Goal: Information Seeking & Learning: Compare options

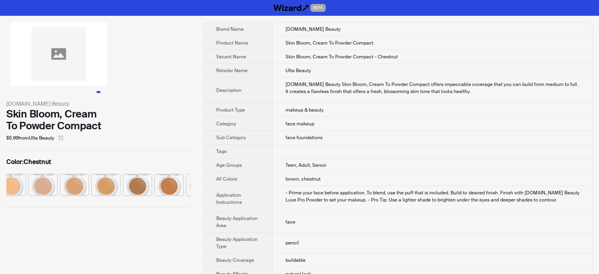
scroll to position [0, 91]
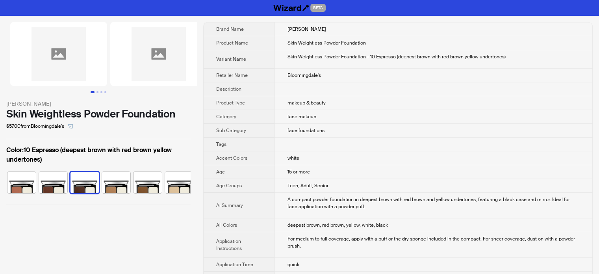
scroll to position [0, 52]
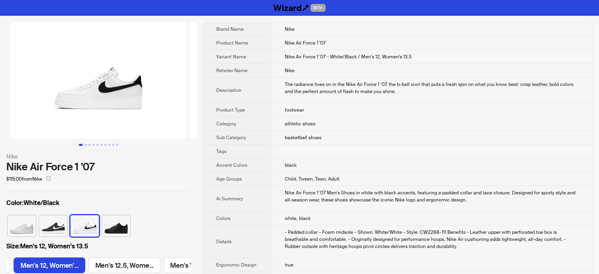
scroll to position [0, 1275]
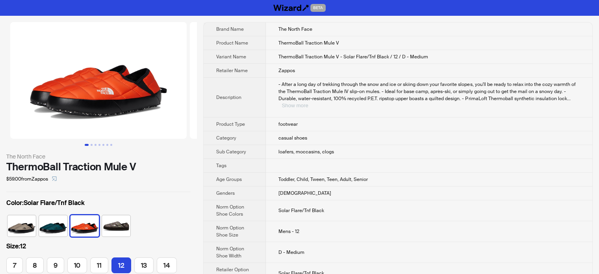
click at [308, 102] on button "Show more" at bounding box center [295, 105] width 26 height 6
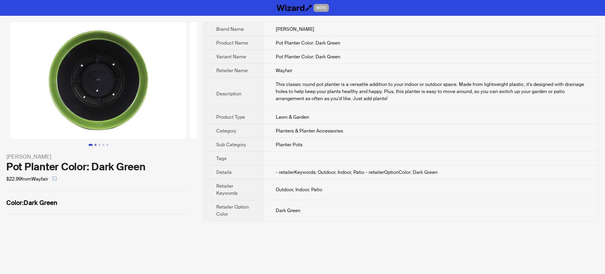
click at [95, 145] on button "Go to slide 2" at bounding box center [96, 145] width 2 height 2
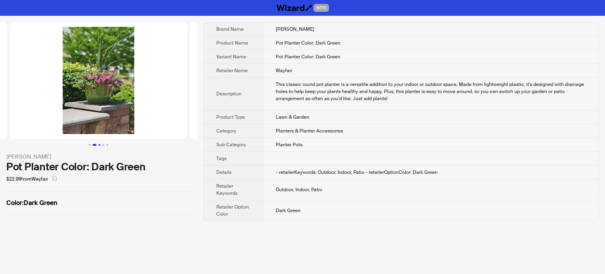
click at [99, 144] on button "Go to slide 3" at bounding box center [100, 145] width 2 height 2
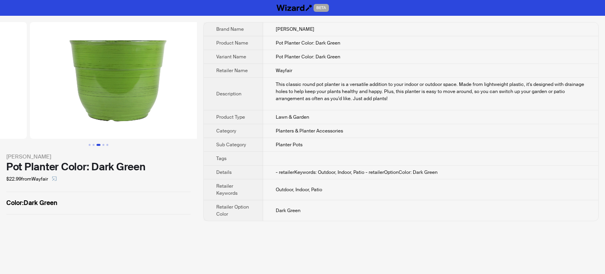
scroll to position [0, 357]
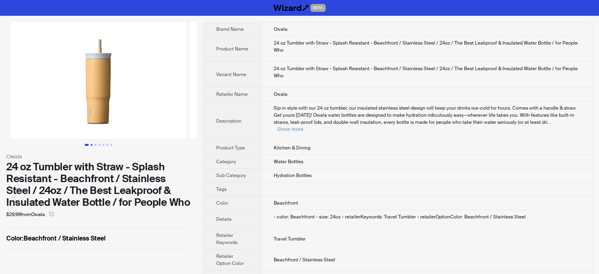
click at [92, 145] on button "Go to slide 2" at bounding box center [92, 145] width 2 height 2
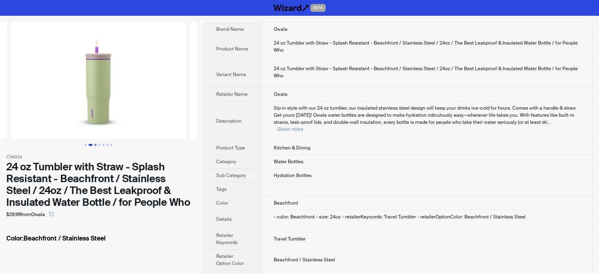
click at [96, 144] on button "Go to slide 3" at bounding box center [96, 145] width 2 height 2
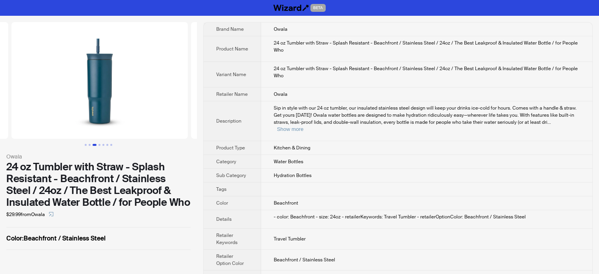
scroll to position [0, 359]
click at [99, 144] on button "Go to slide 4" at bounding box center [100, 145] width 2 height 2
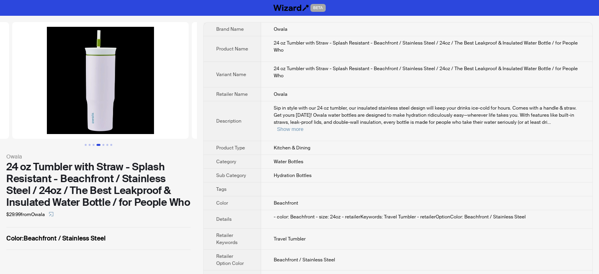
scroll to position [0, 539]
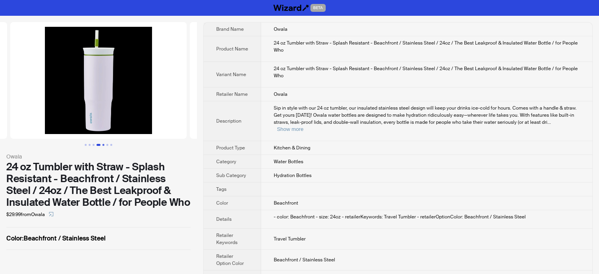
click at [104, 144] on button "Go to slide 5" at bounding box center [103, 145] width 2 height 2
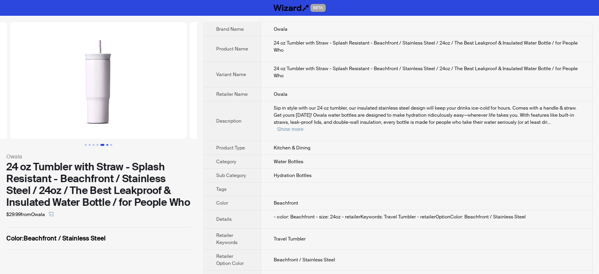
click at [107, 144] on button "Go to slide 6" at bounding box center [107, 145] width 2 height 2
click at [112, 144] on button "Go to slide 7" at bounding box center [111, 145] width 2 height 2
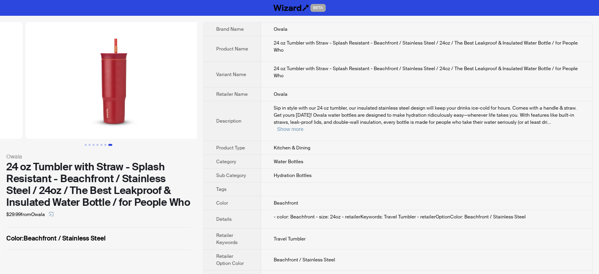
scroll to position [0, 1078]
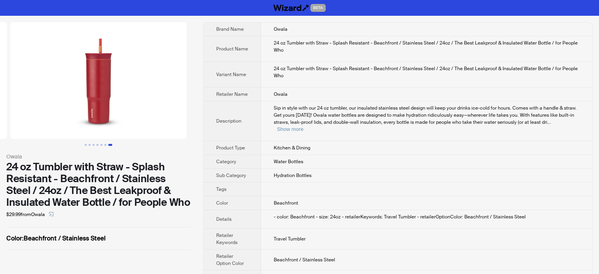
click at [390, 77] on div "24 oz Tumbler with Straw - Splash Resistant - Beachfront / Stainless Steel / 24…" at bounding box center [427, 72] width 306 height 14
click at [303, 126] on button "Show more" at bounding box center [290, 129] width 26 height 6
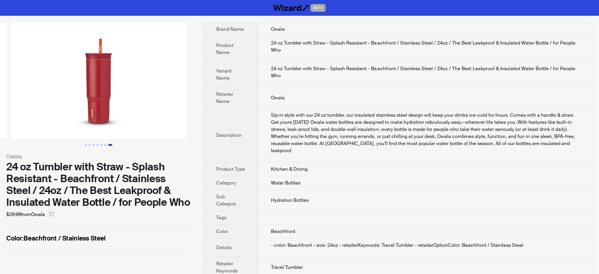
click at [391, 117] on div "Sip in style with our 24 oz tumbler, our insulated stainless steel design will …" at bounding box center [425, 133] width 309 height 43
click at [85, 144] on button "Go to slide 1" at bounding box center [86, 145] width 2 height 2
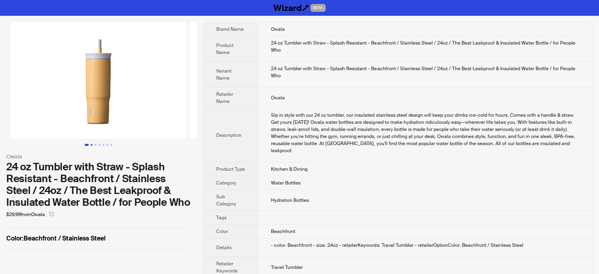
click at [91, 145] on button "Go to slide 2" at bounding box center [92, 145] width 2 height 2
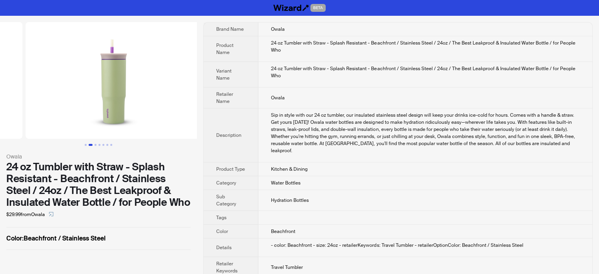
scroll to position [0, 180]
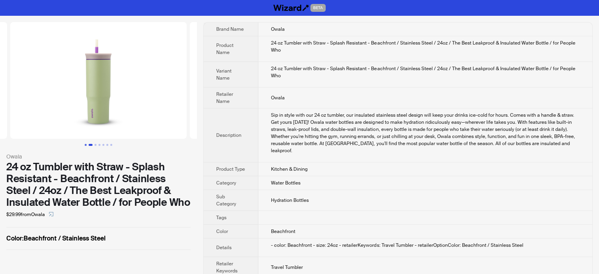
click at [87, 144] on button "Go to slide 1" at bounding box center [86, 145] width 2 height 2
click at [91, 145] on button "Go to slide 2" at bounding box center [92, 145] width 2 height 2
click at [95, 144] on button "Go to slide 3" at bounding box center [96, 145] width 2 height 2
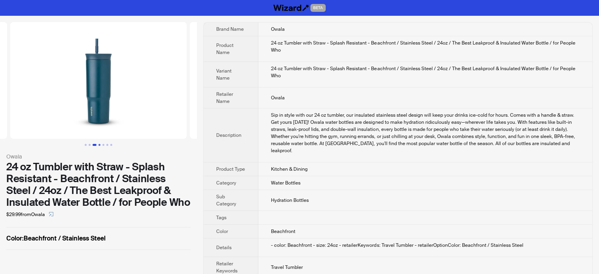
click at [99, 144] on button "Go to slide 4" at bounding box center [100, 145] width 2 height 2
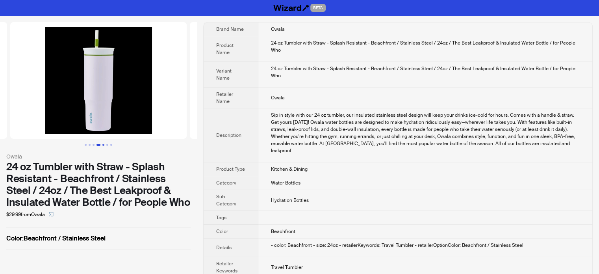
click at [102, 144] on button "Go to slide 5" at bounding box center [103, 145] width 2 height 2
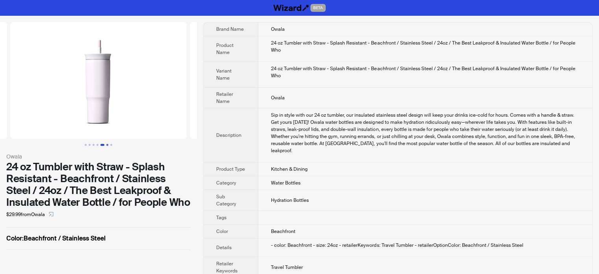
click at [106, 144] on button "Go to slide 6" at bounding box center [107, 145] width 2 height 2
click at [110, 144] on button "Go to slide 7" at bounding box center [111, 145] width 2 height 2
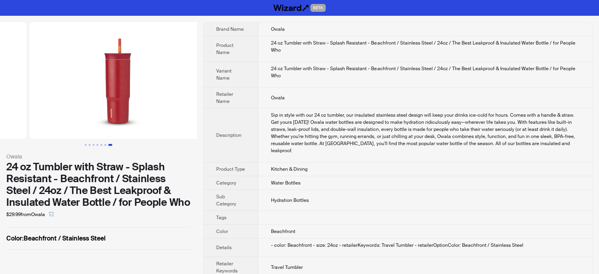
scroll to position [0, 1078]
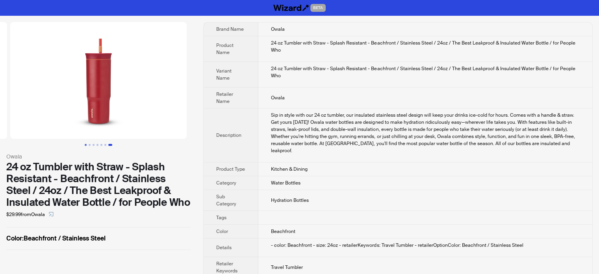
click at [85, 144] on button "Go to slide 1" at bounding box center [86, 145] width 2 height 2
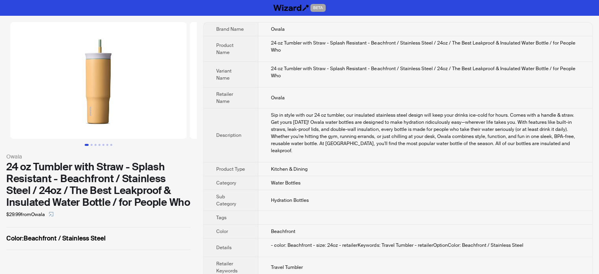
click at [89, 144] on button "Go to slide 1" at bounding box center [87, 145] width 4 height 2
click at [91, 145] on button "Go to slide 2" at bounding box center [92, 145] width 2 height 2
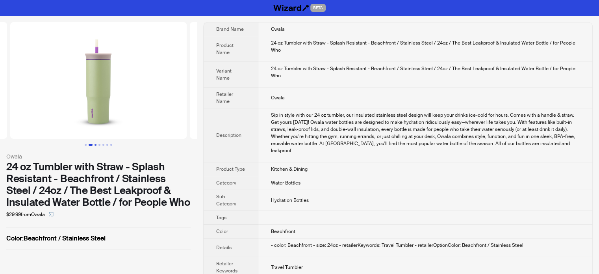
click at [96, 145] on button "Go to slide 3" at bounding box center [96, 145] width 2 height 2
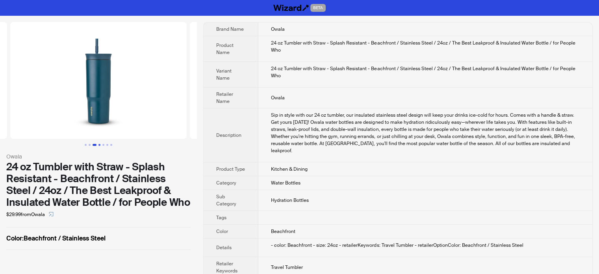
click at [99, 144] on button "Go to slide 4" at bounding box center [100, 145] width 2 height 2
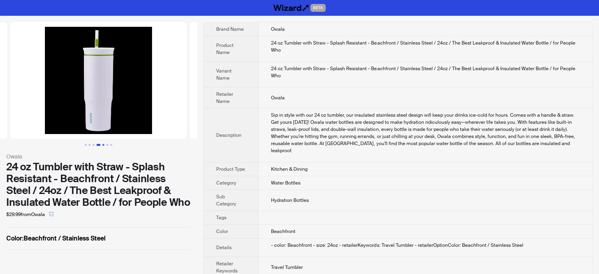
click at [104, 144] on button "Go to slide 5" at bounding box center [103, 145] width 2 height 2
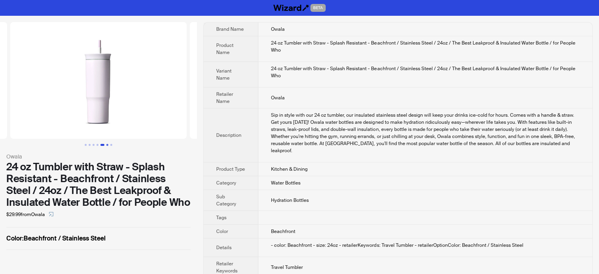
click at [107, 144] on button "Go to slide 6" at bounding box center [107, 145] width 2 height 2
click at [110, 144] on button "Go to slide 7" at bounding box center [111, 145] width 2 height 2
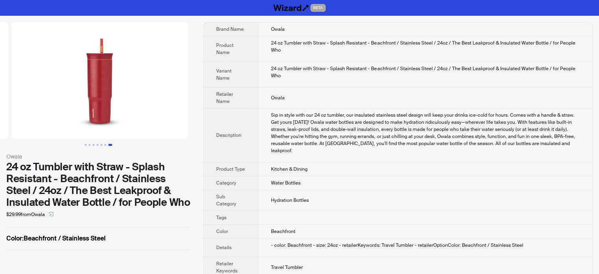
scroll to position [0, 1078]
click at [86, 145] on button "Go to slide 1" at bounding box center [86, 145] width 2 height 2
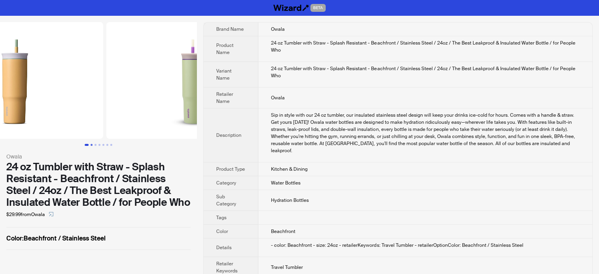
click at [91, 144] on button "Go to slide 2" at bounding box center [92, 145] width 2 height 2
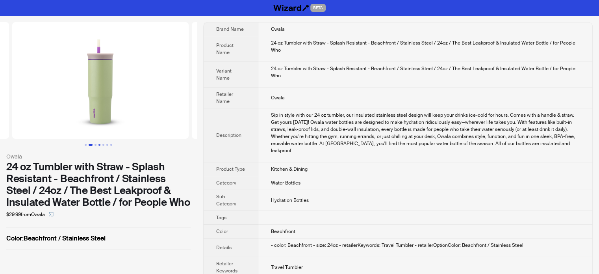
click at [99, 145] on button "Go to slide 4" at bounding box center [100, 145] width 2 height 2
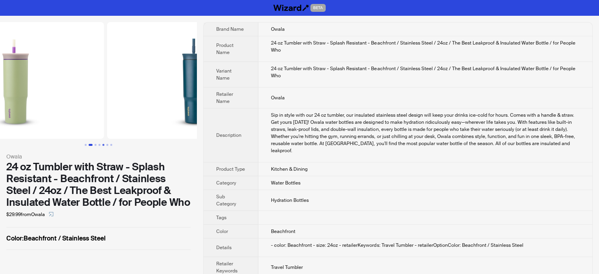
click at [102, 145] on button "Go to slide 5" at bounding box center [103, 145] width 2 height 2
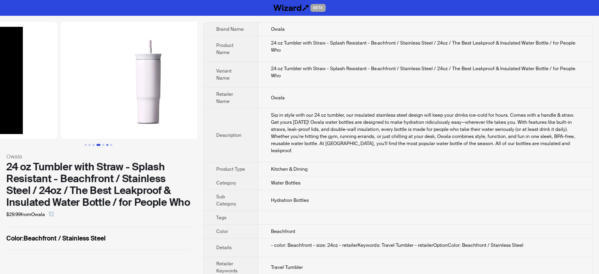
click at [107, 144] on button "Go to slide 6" at bounding box center [107, 145] width 2 height 2
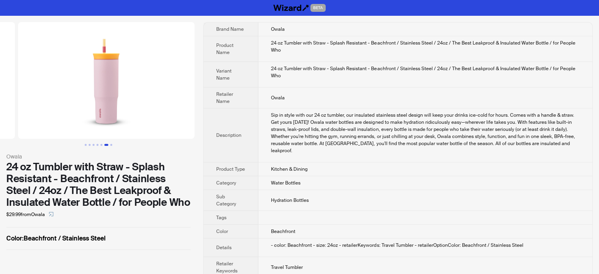
scroll to position [0, 898]
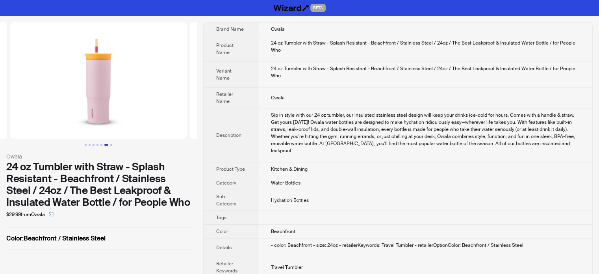
click at [113, 144] on ul at bounding box center [98, 145] width 197 height 2
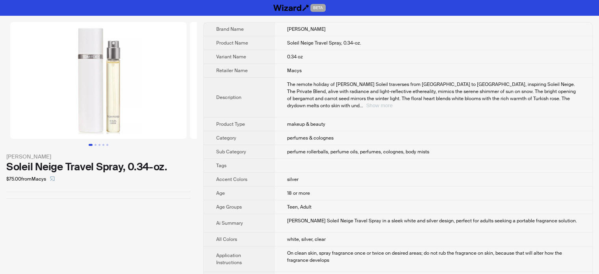
click at [393, 102] on button "Show more" at bounding box center [379, 105] width 26 height 6
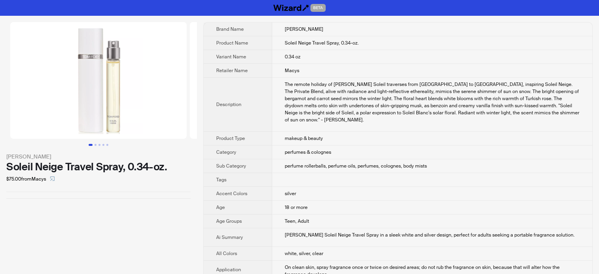
click at [292, 57] on td "0.34 oz" at bounding box center [432, 57] width 320 height 14
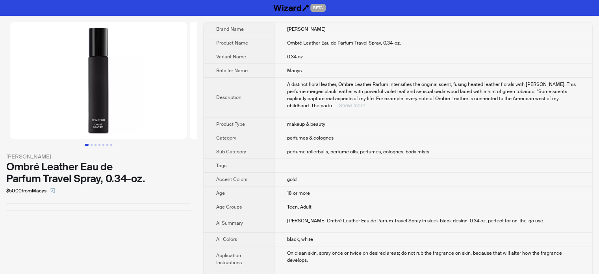
click at [365, 102] on button "Show more" at bounding box center [352, 105] width 26 height 6
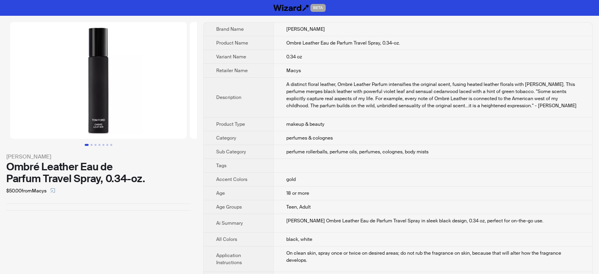
click at [301, 141] on td "perfumes & colognes" at bounding box center [432, 138] width 319 height 14
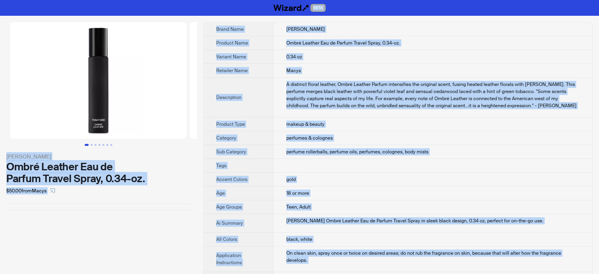
type textarea "**********"
click at [273, 45] on td "Ombré Leather Eau de Parfum Travel Spray, 0.34-oz." at bounding box center [432, 43] width 319 height 14
click at [290, 50] on td "0.34 oz" at bounding box center [432, 57] width 319 height 14
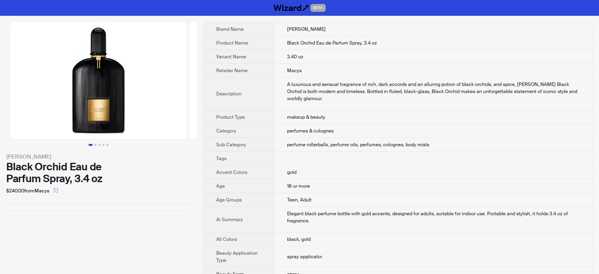
click at [287, 183] on span "18 or more" at bounding box center [298, 186] width 23 height 6
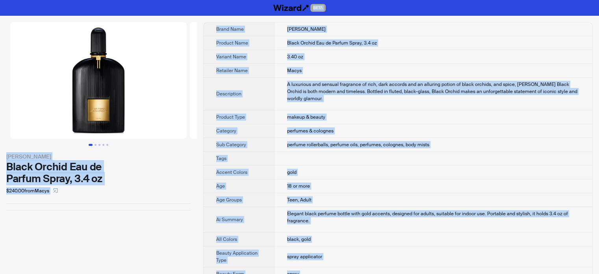
type textarea "**********"
click at [292, 48] on td "Black Orchid Eau de Parfum Spray, 3.4 oz" at bounding box center [433, 43] width 318 height 14
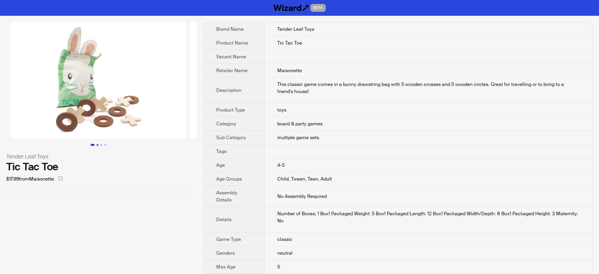
click at [97, 145] on button "Go to slide 2" at bounding box center [98, 145] width 2 height 2
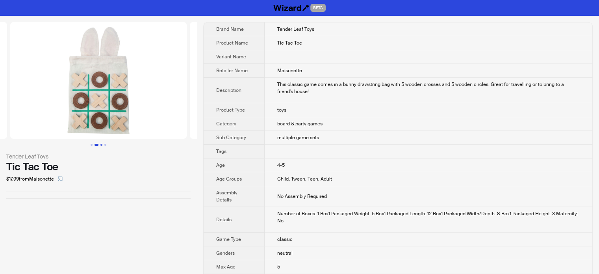
click at [101, 144] on button "Go to slide 3" at bounding box center [101, 145] width 2 height 2
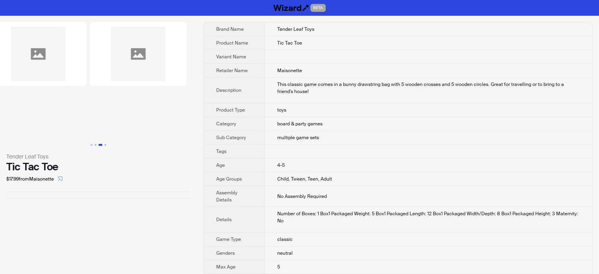
scroll to position [0, 240]
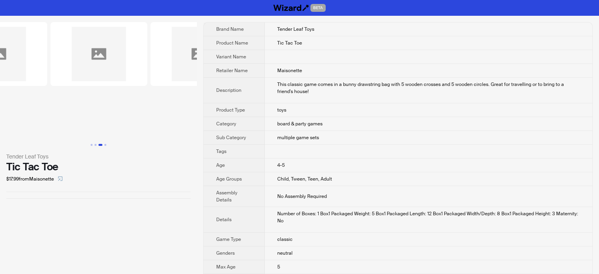
click at [336, 131] on td "multiple game sets" at bounding box center [429, 138] width 328 height 14
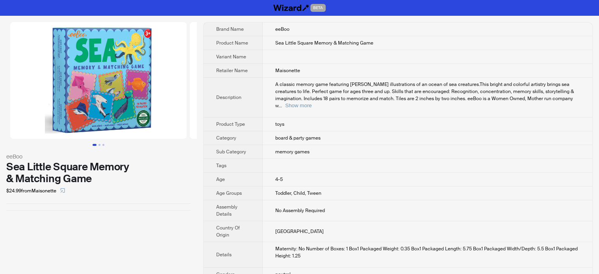
click at [99, 53] on img at bounding box center [98, 80] width 177 height 117
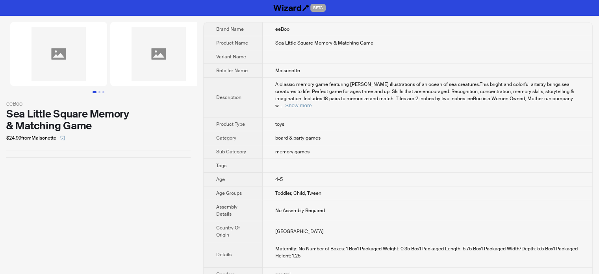
click at [325, 150] on tbody "Brand Name eeBoo Product Name Sea Little Square Memory & Matching Game Variant …" at bounding box center [398, 182] width 389 height 321
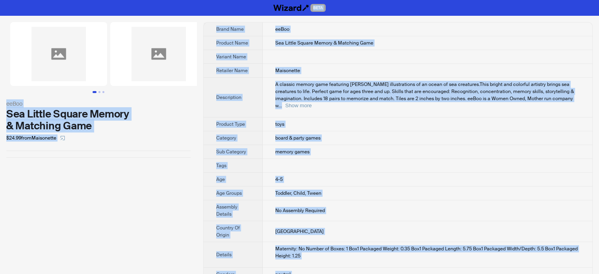
type textarea "**********"
click at [342, 159] on td at bounding box center [428, 166] width 330 height 14
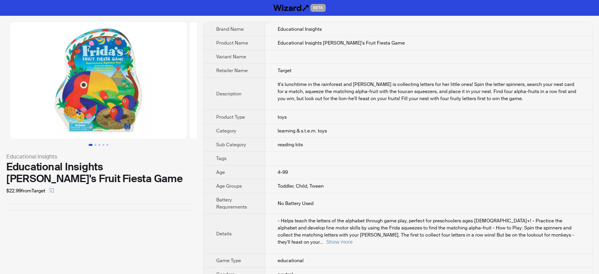
click at [93, 144] on button "Go to slide 1" at bounding box center [91, 145] width 4 height 2
click at [95, 144] on button "Go to slide 2" at bounding box center [96, 145] width 2 height 2
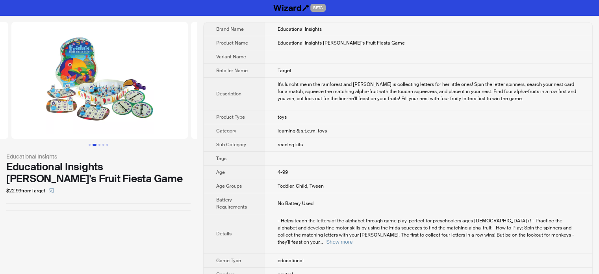
scroll to position [0, 180]
click at [270, 152] on td at bounding box center [428, 159] width 327 height 14
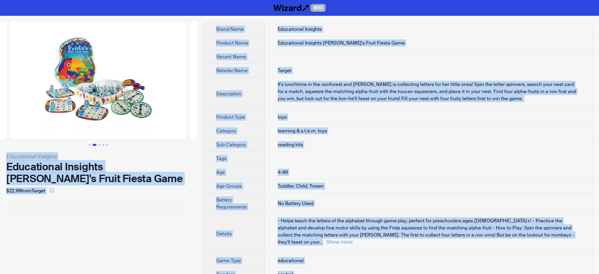
drag, startPoint x: 60, startPoint y: 215, endPoint x: 65, endPoint y: 213, distance: 5.4
type textarea "**********"
click at [60, 215] on div "Educational Insights Educational Insights Frida's Fruit Fiesta Game $22.99 from…" at bounding box center [98, 116] width 197 height 201
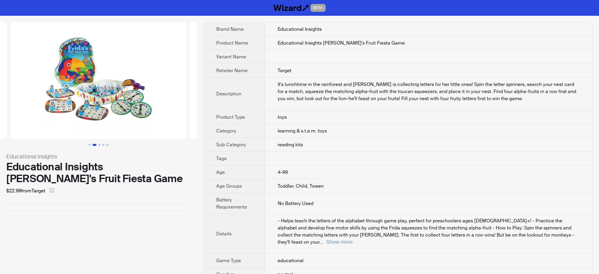
click at [320, 167] on td "4-99" at bounding box center [428, 173] width 327 height 14
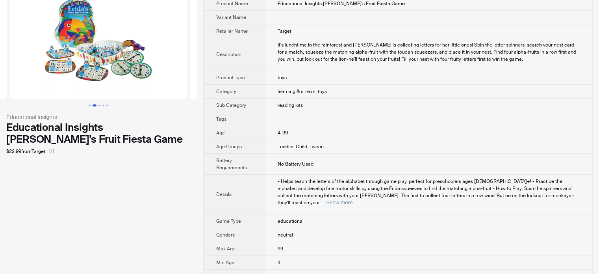
scroll to position [0, 0]
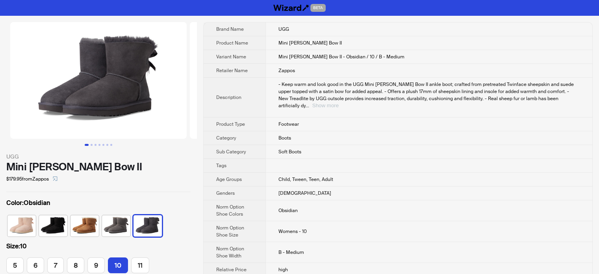
click at [339, 102] on button "Show more" at bounding box center [325, 105] width 26 height 6
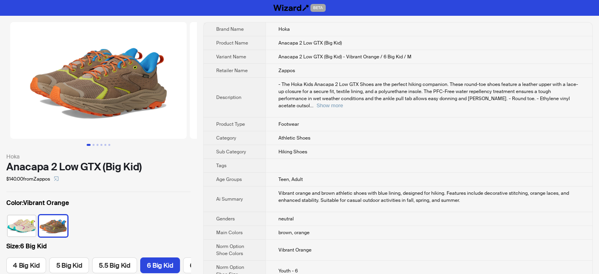
scroll to position [0, 79]
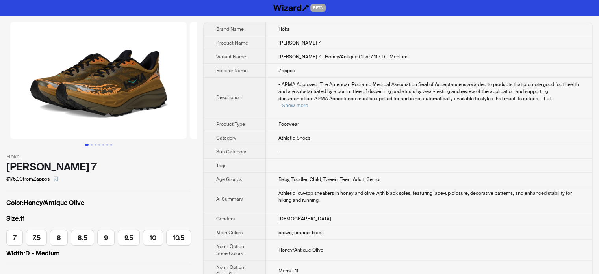
scroll to position [0, 166]
drag, startPoint x: 280, startPoint y: 30, endPoint x: 296, endPoint y: 30, distance: 16.6
type textarea "****"
click at [296, 30] on td "Hoka" at bounding box center [429, 29] width 327 height 14
copy span "Hoka"
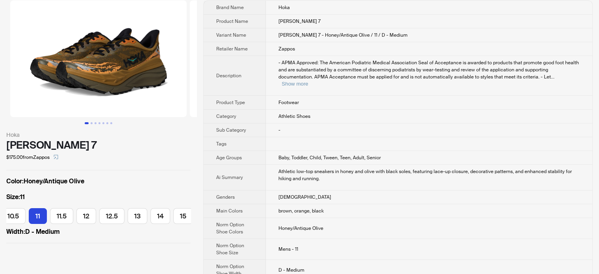
scroll to position [0, 0]
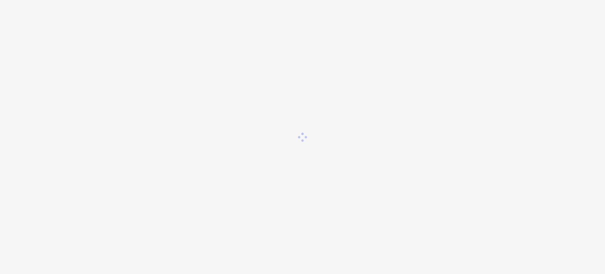
click at [400, 86] on div at bounding box center [302, 137] width 605 height 274
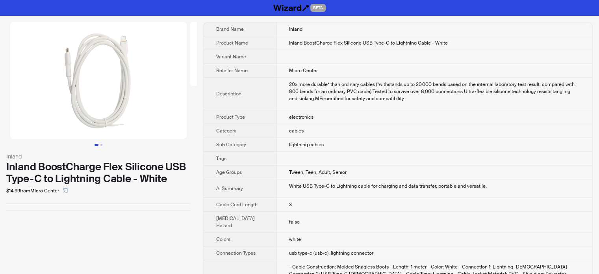
click at [298, 146] on span "lightning cables" at bounding box center [306, 144] width 35 height 6
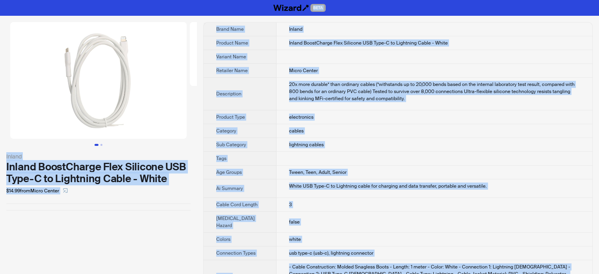
type textarea "**********"
click at [347, 150] on td "lightning cables" at bounding box center [435, 145] width 316 height 14
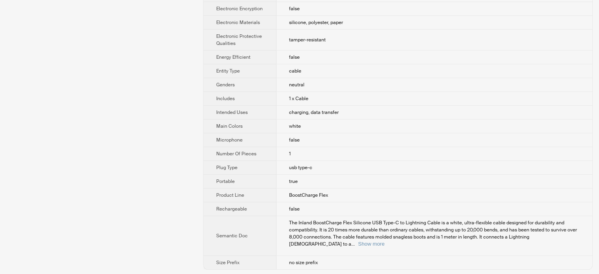
scroll to position [373, 0]
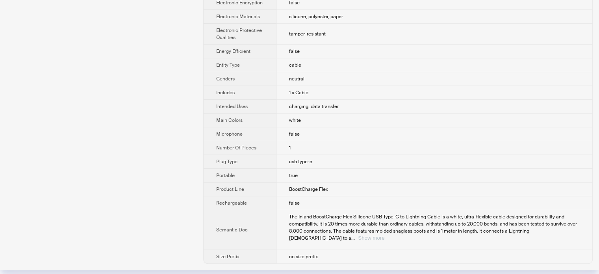
click at [385, 241] on button "Show more" at bounding box center [371, 238] width 26 height 6
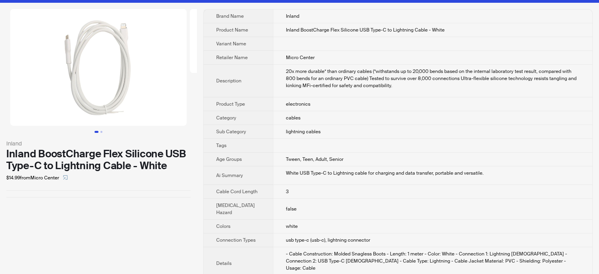
scroll to position [0, 0]
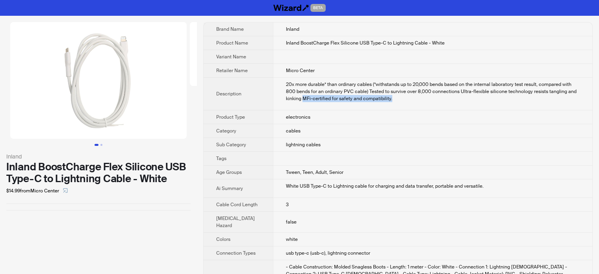
drag, startPoint x: 281, startPoint y: 99, endPoint x: 369, endPoint y: 97, distance: 88.3
click at [369, 97] on div "20x more durable* than ordinary cables (*withstands up to 20,000 bends based on…" at bounding box center [433, 91] width 294 height 21
click at [305, 138] on td "lightning cables" at bounding box center [433, 145] width 320 height 14
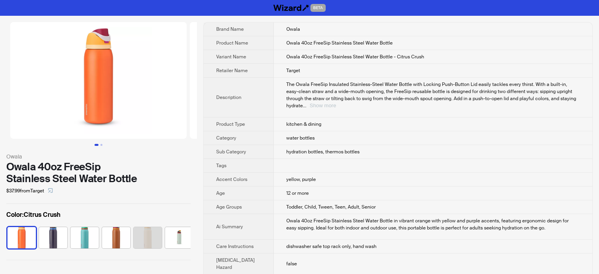
click at [336, 102] on button "Show more" at bounding box center [323, 105] width 26 height 6
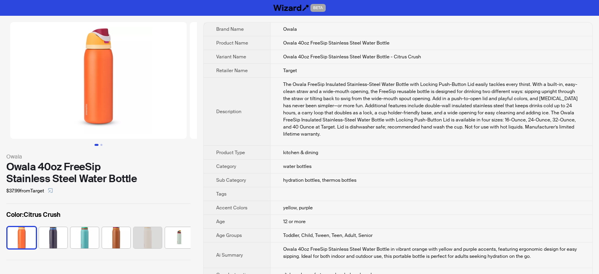
click at [324, 129] on div "The Owala FreeSip Insulated Stainless-Steel Water Bottle with Locking Push-Butt…" at bounding box center [431, 109] width 297 height 57
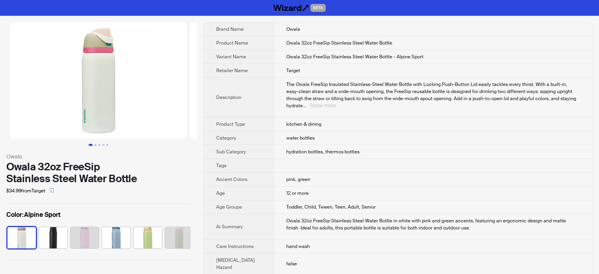
click at [336, 102] on button "Show more" at bounding box center [323, 105] width 26 height 6
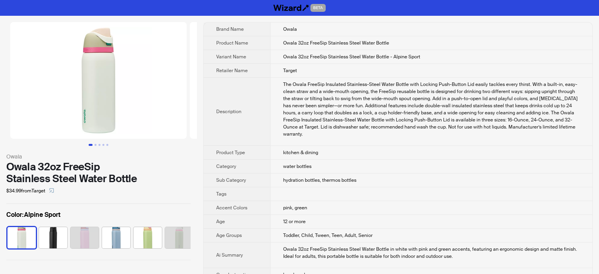
click at [296, 91] on td "The Owala FreeSip Insulated Stainless-Steel Water Bottle with Locking Push-Butt…" at bounding box center [431, 112] width 322 height 68
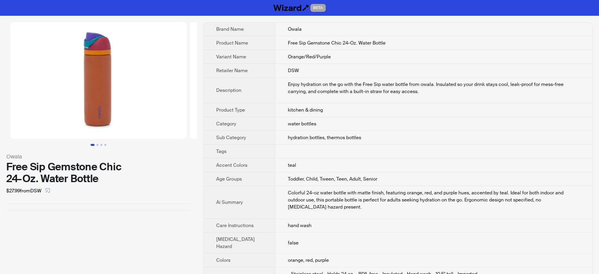
click at [294, 116] on td "kitchen & dining" at bounding box center [434, 110] width 318 height 14
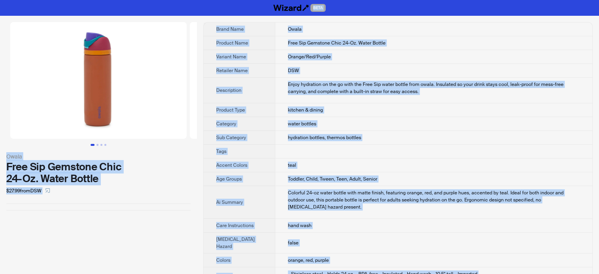
type textarea "**********"
click at [303, 62] on td "Orange/Red/Purple" at bounding box center [434, 57] width 318 height 14
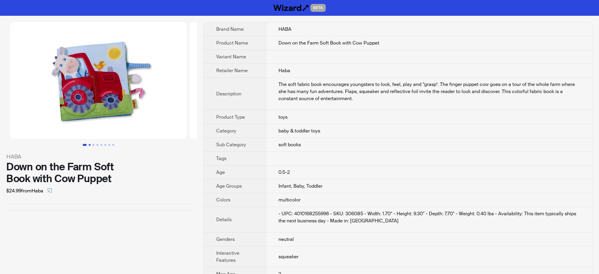
click at [91, 146] on button "Go to slide 2" at bounding box center [90, 145] width 2 height 2
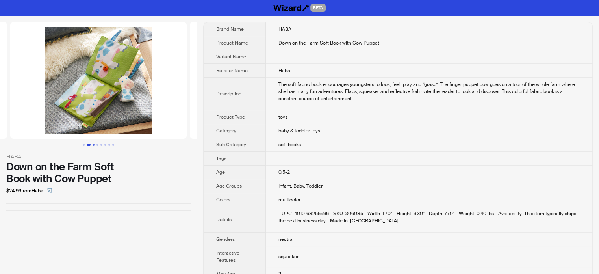
click at [93, 145] on button "Go to slide 3" at bounding box center [94, 145] width 2 height 2
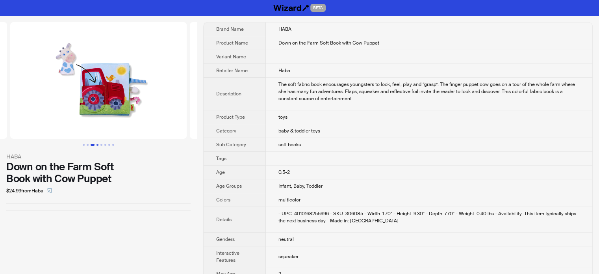
click at [97, 144] on button "Go to slide 4" at bounding box center [98, 145] width 2 height 2
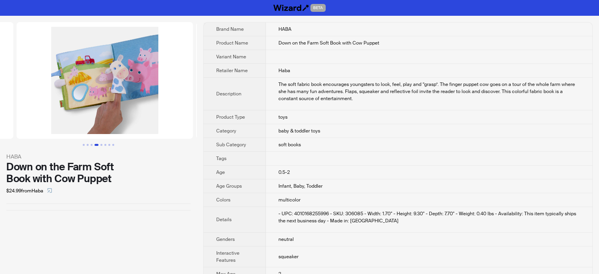
scroll to position [0, 539]
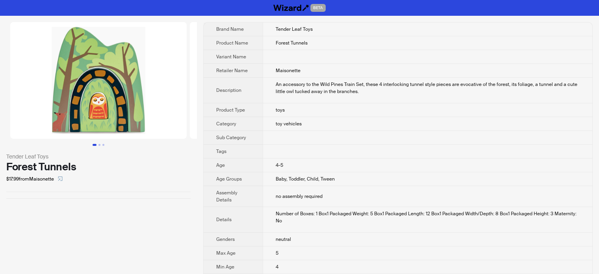
click at [289, 82] on div "An accessory to the Wild Pines Train Set, these 4 interlocking tunnel style pie…" at bounding box center [428, 88] width 304 height 14
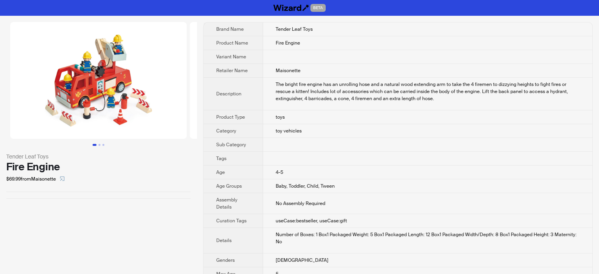
click at [317, 157] on td at bounding box center [427, 159] width 329 height 14
